Goal: Navigation & Orientation: Go to known website

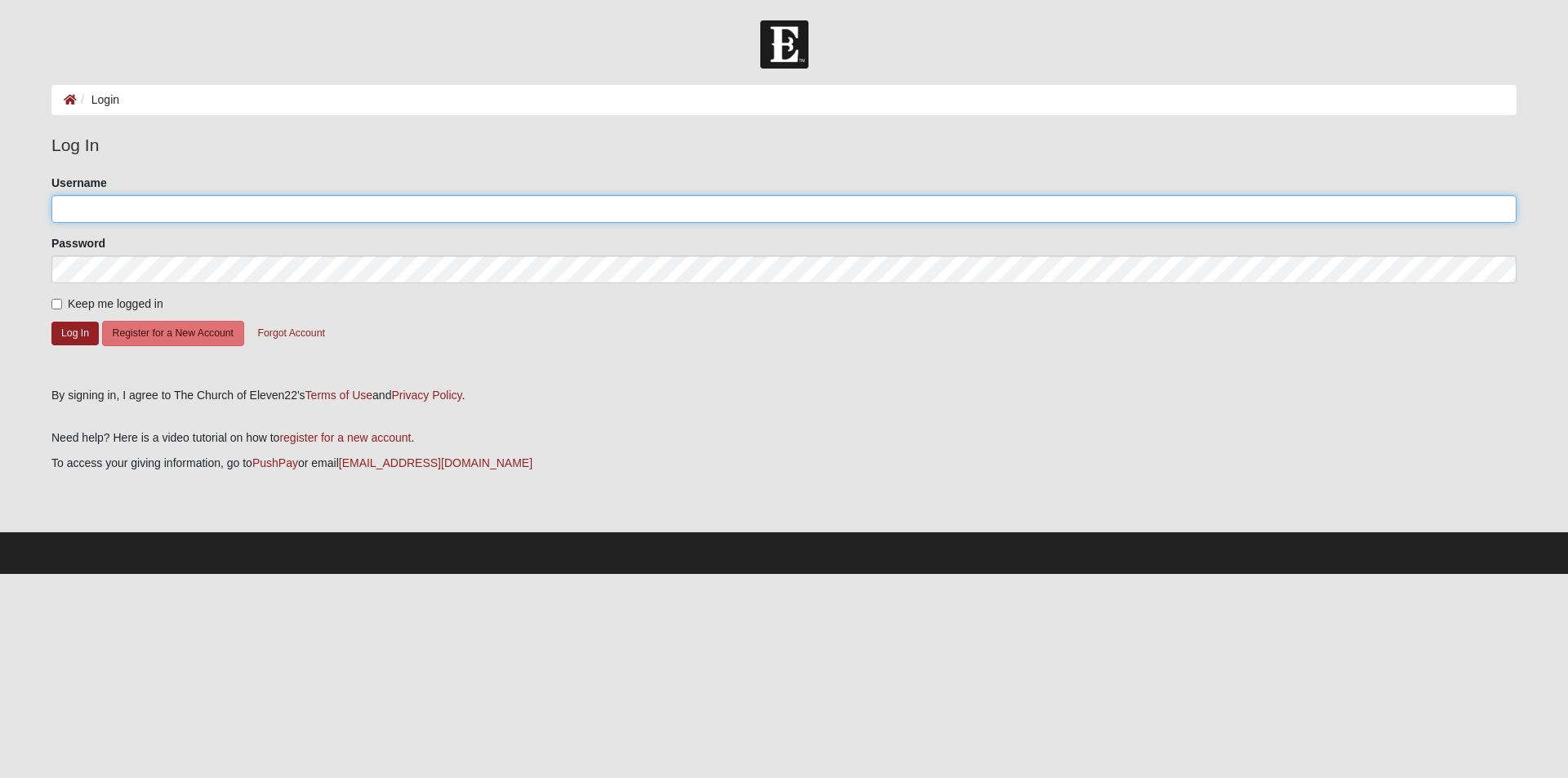
click at [170, 210] on input "Username" at bounding box center [783, 209] width 1465 height 28
type input "[EMAIL_ADDRESS][DOMAIN_NAME]"
click at [77, 333] on button "Log In" at bounding box center [74, 333] width 47 height 24
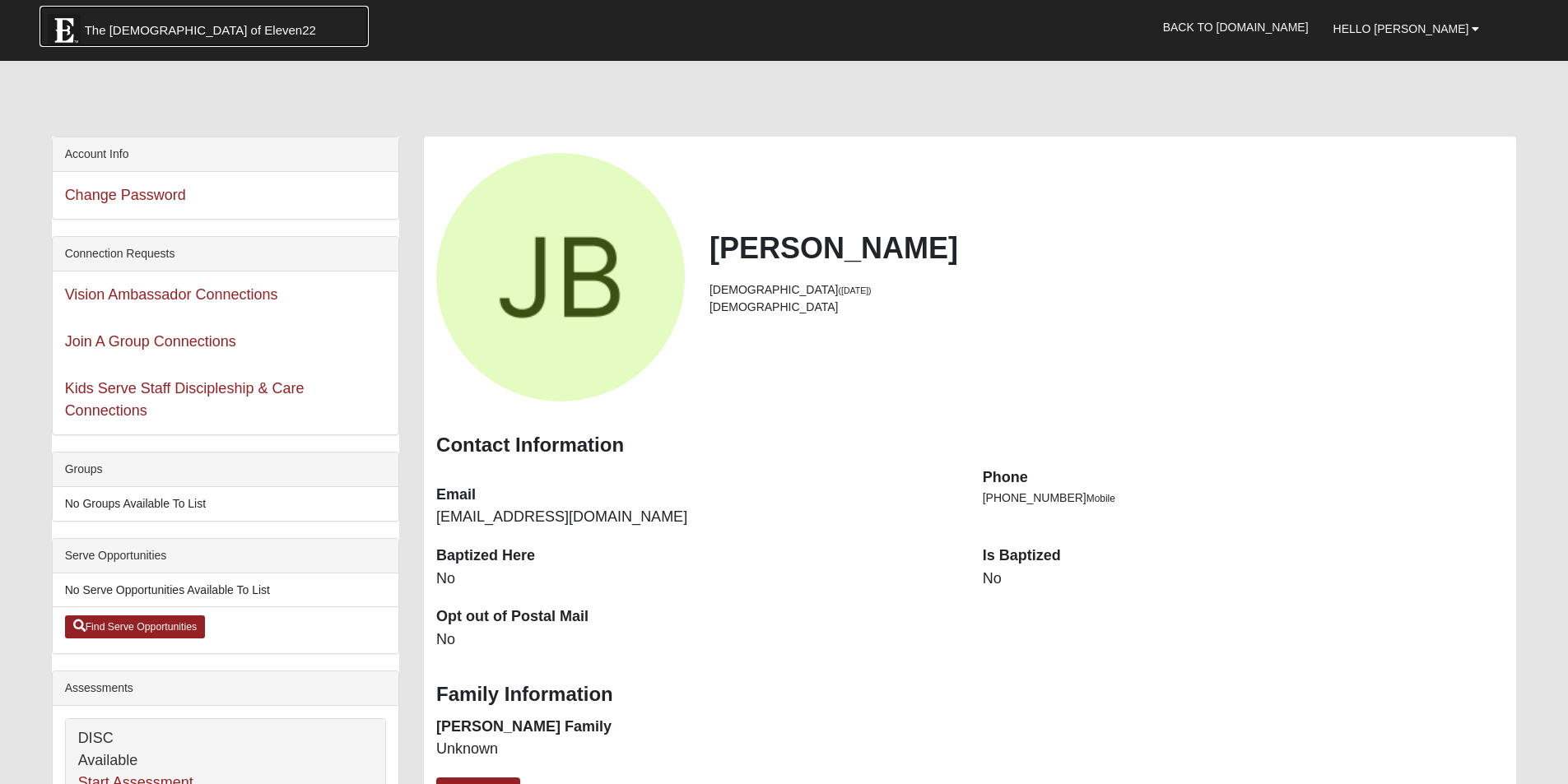
click at [115, 31] on span "The [DEMOGRAPHIC_DATA] of Eleven22" at bounding box center [200, 30] width 231 height 16
